Goal: Task Accomplishment & Management: Complete application form

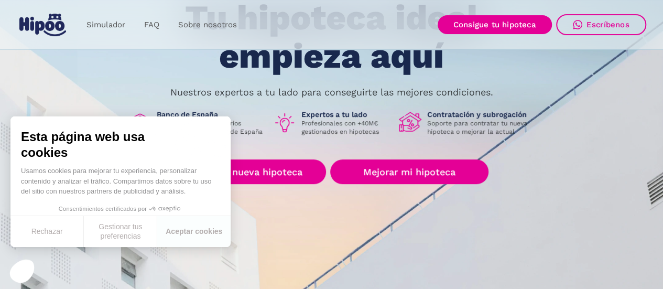
scroll to position [105, 0]
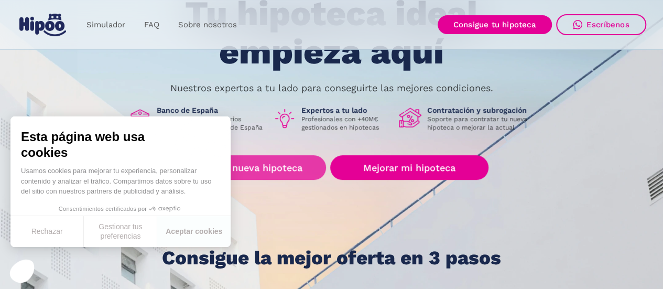
click at [274, 161] on link "Buscar nueva hipoteca" at bounding box center [251, 167] width 152 height 25
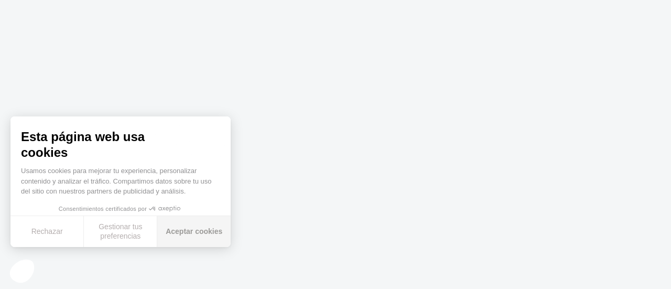
click at [181, 231] on button "Aceptar cookies" at bounding box center [193, 231] width 73 height 31
